Goal: Information Seeking & Learning: Learn about a topic

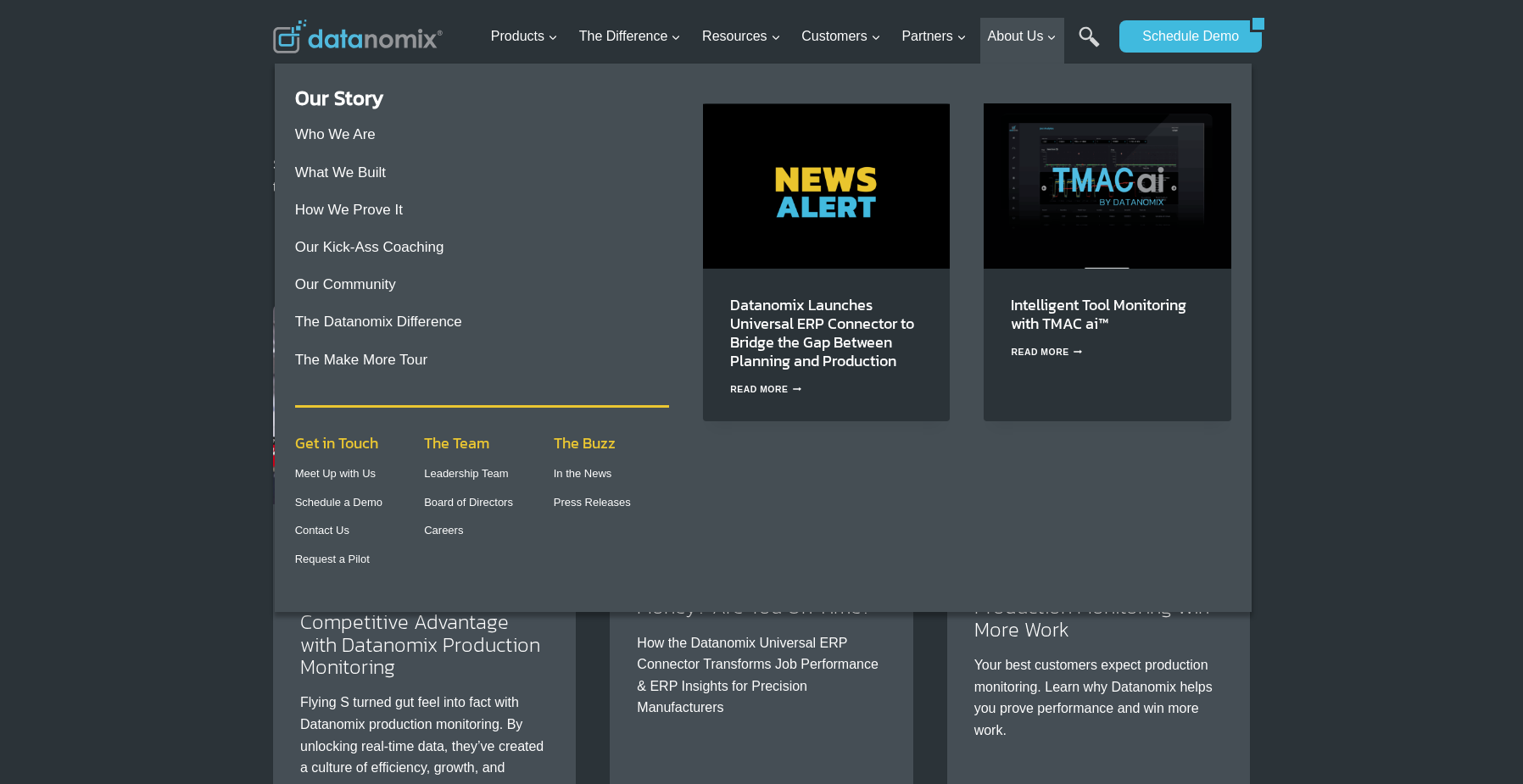
click at [1073, 181] on img "Primary Navigation" at bounding box center [1107, 186] width 247 height 165
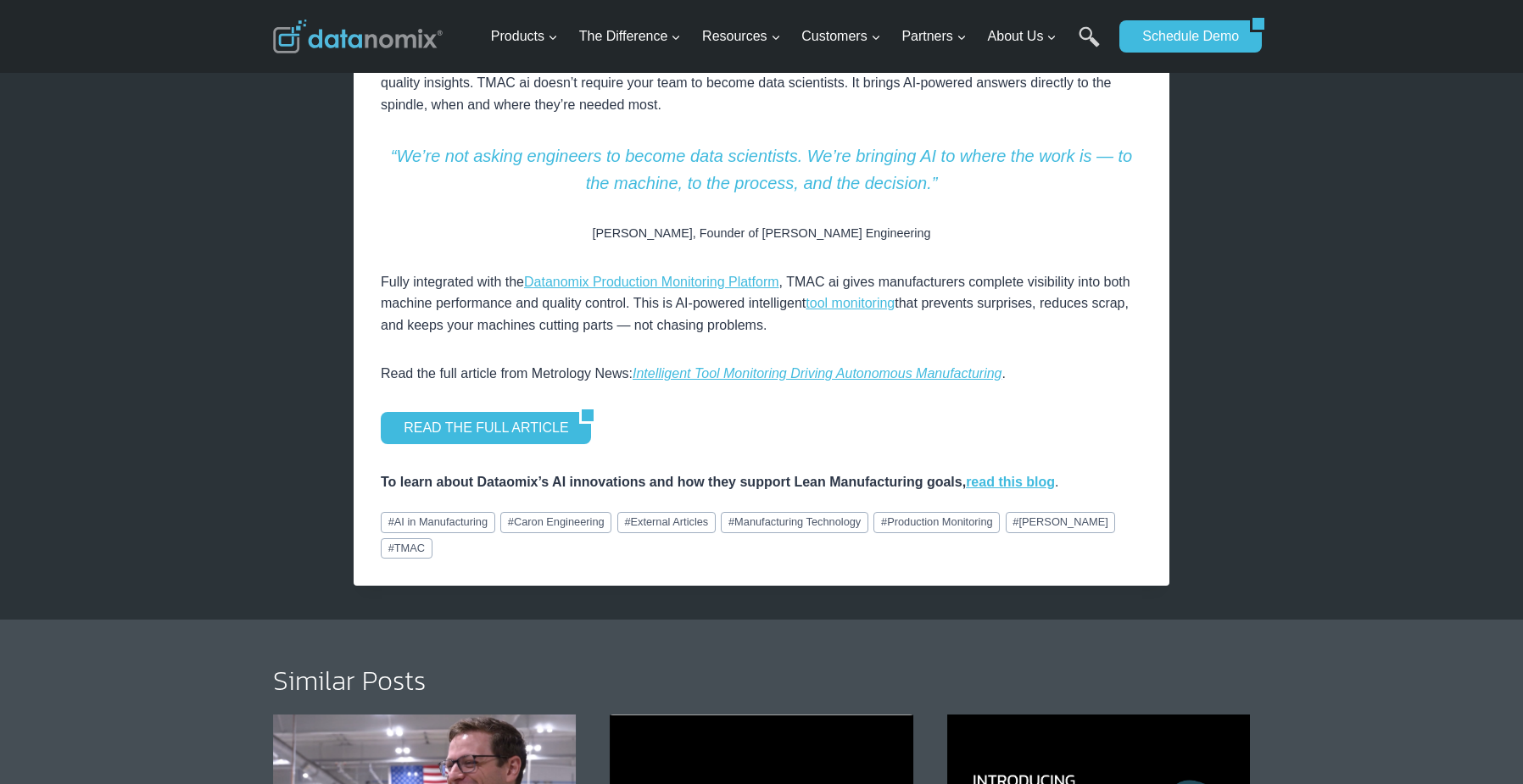
scroll to position [1062, 0]
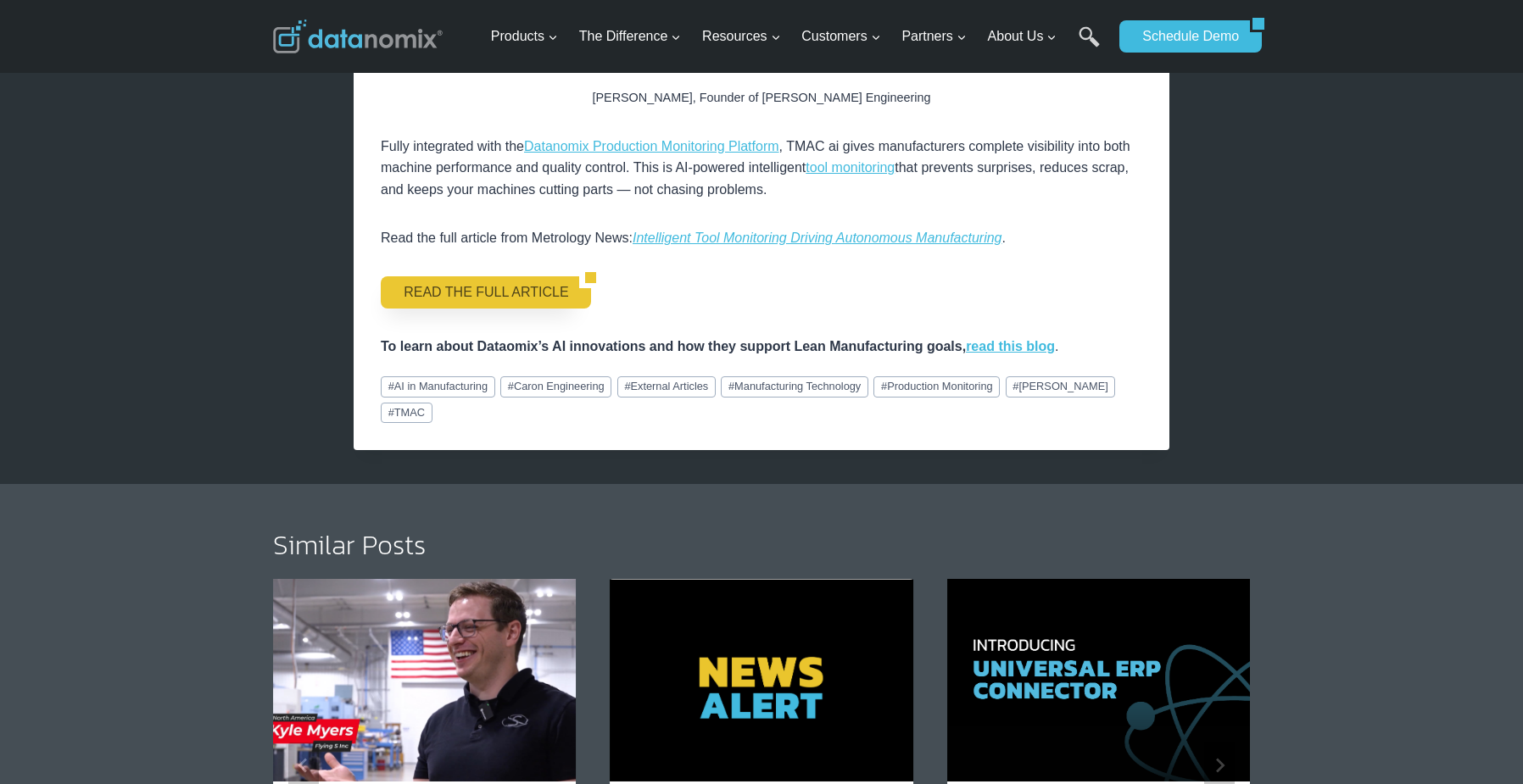
click at [491, 292] on link "READ THE FULL ARTICLE" at bounding box center [480, 293] width 199 height 32
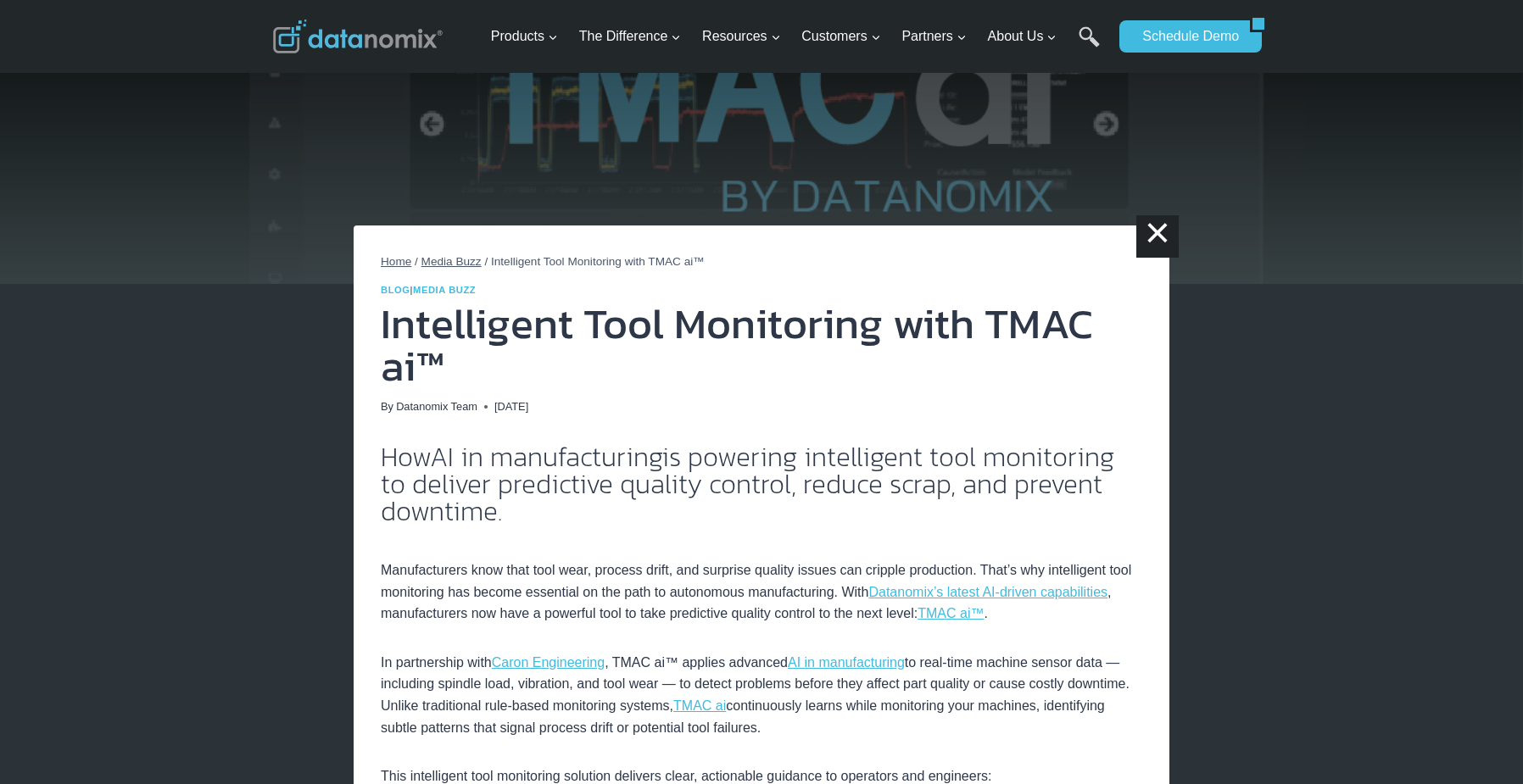
scroll to position [0, 0]
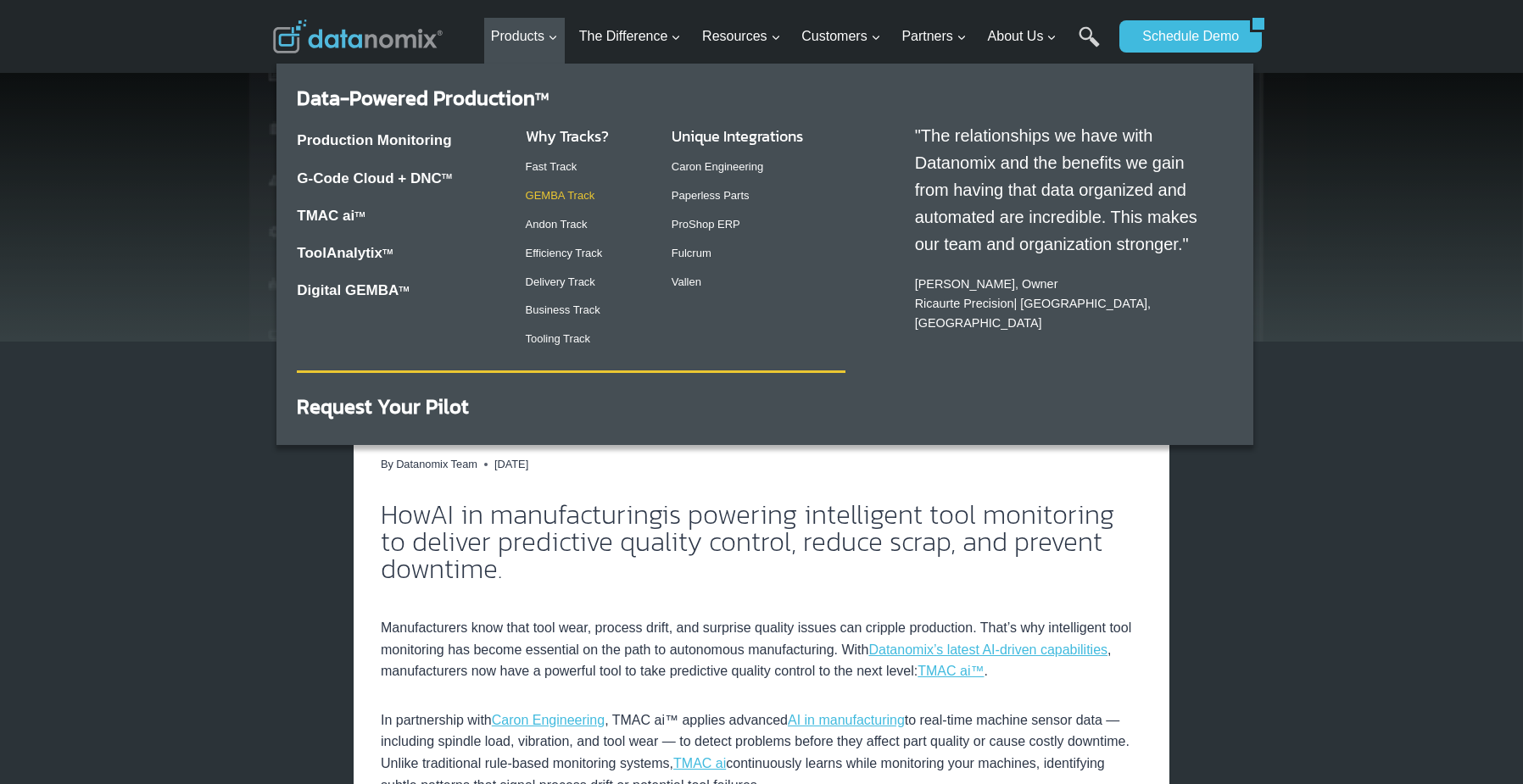
click at [559, 194] on link "GEMBA Track" at bounding box center [561, 195] width 70 height 13
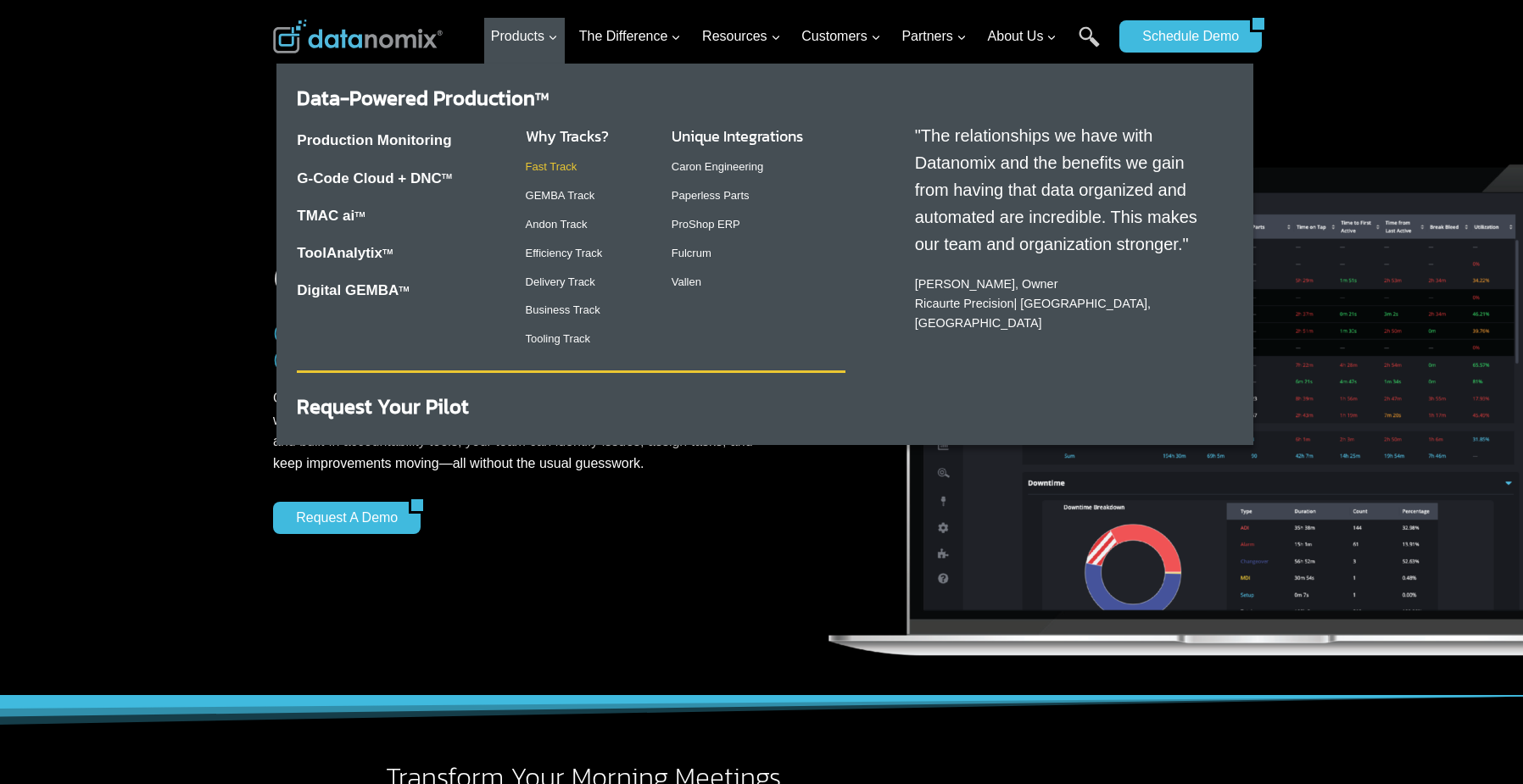
click at [531, 166] on link "Fast Track" at bounding box center [552, 166] width 52 height 13
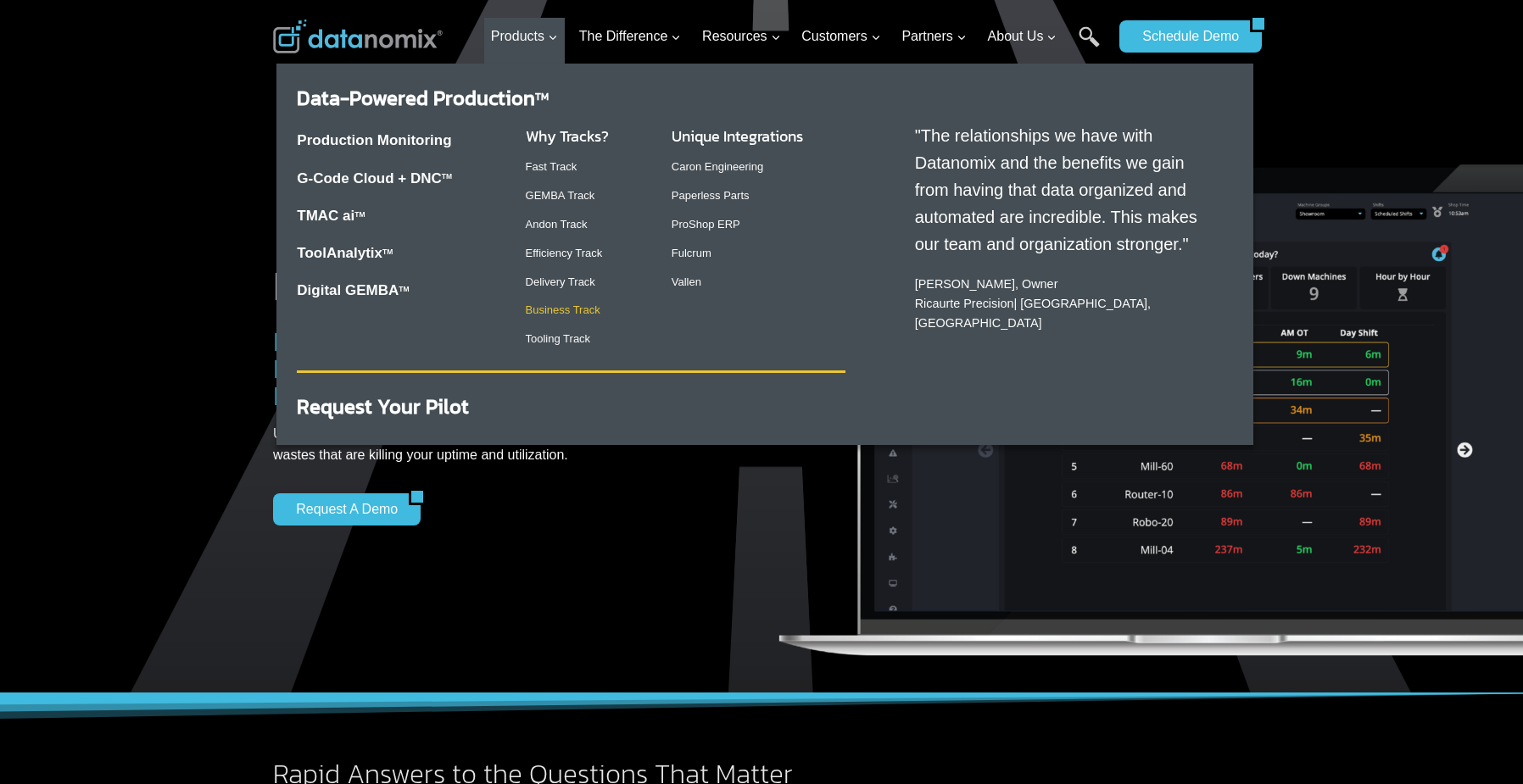
click at [546, 309] on link "Business Track" at bounding box center [563, 310] width 75 height 13
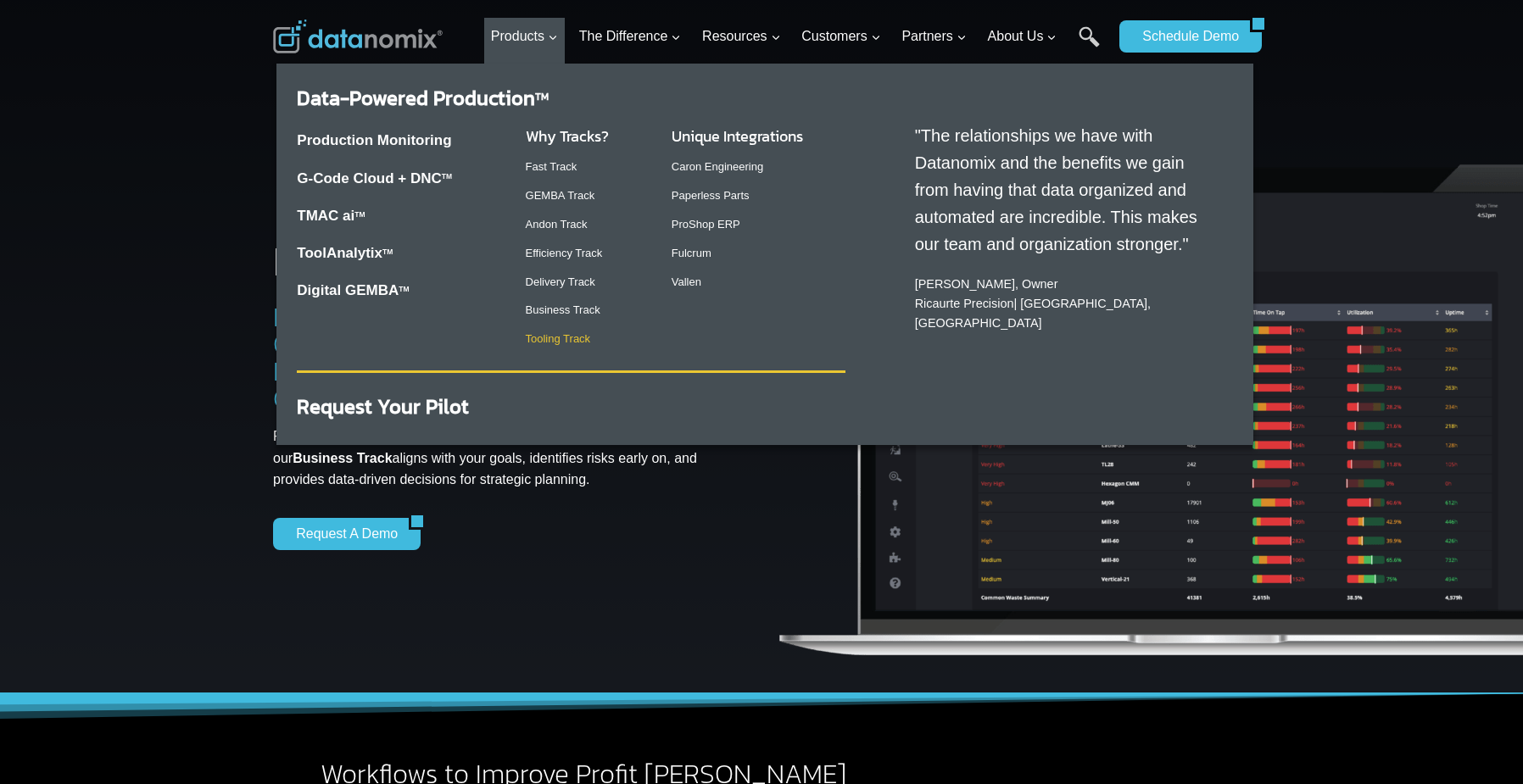
click at [549, 342] on link "Tooling Track" at bounding box center [558, 339] width 65 height 13
